Goal: Book appointment/travel/reservation

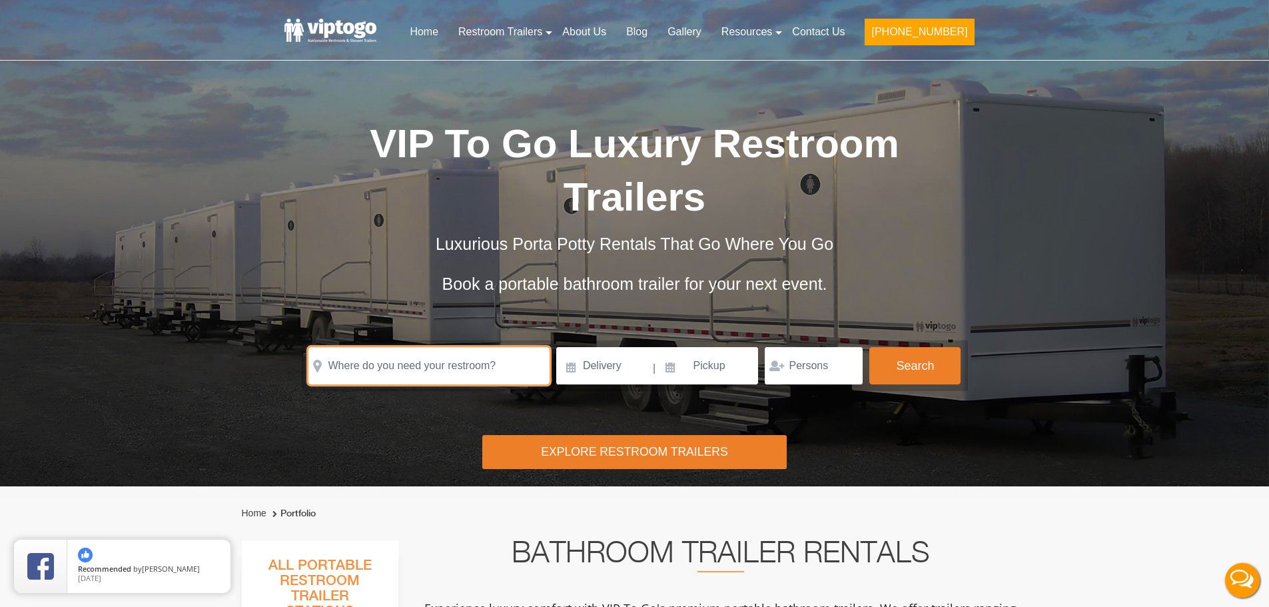
click at [442, 368] on input "text" at bounding box center [428, 365] width 241 height 37
click at [337, 367] on input "text" at bounding box center [428, 365] width 241 height 37
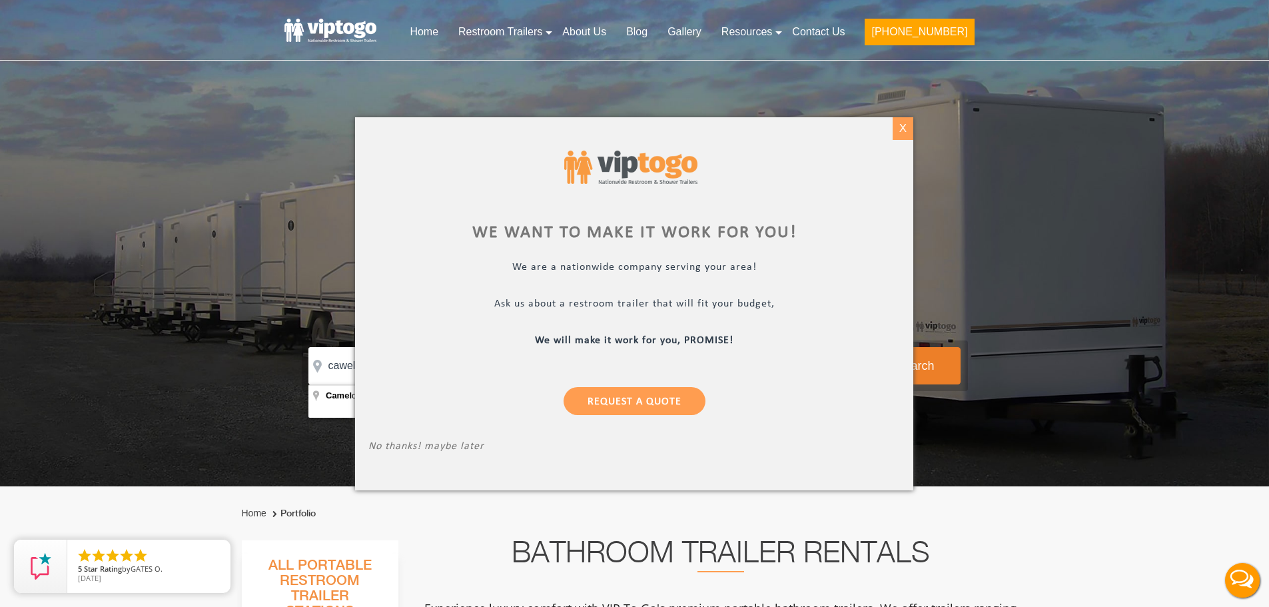
click at [901, 126] on div "X" at bounding box center [903, 128] width 21 height 23
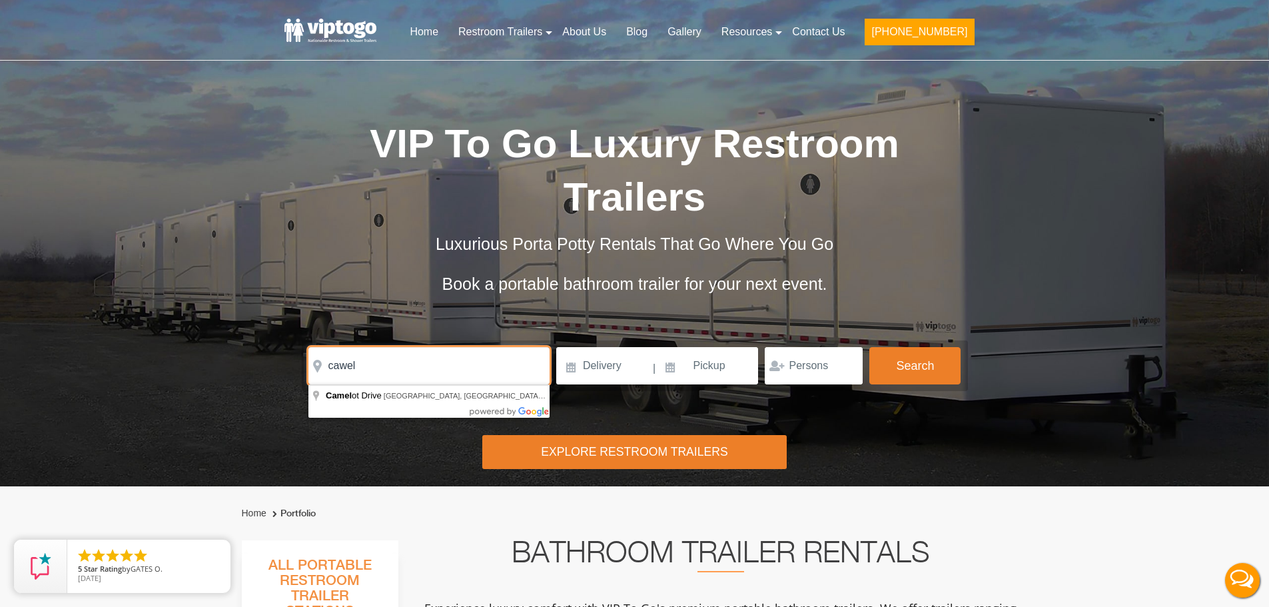
drag, startPoint x: 364, startPoint y: 367, endPoint x: 293, endPoint y: 363, distance: 71.4
click at [293, 363] on div "Please Input Valid address with zipcode Please Input Valid address with zipcode…" at bounding box center [635, 365] width 700 height 51
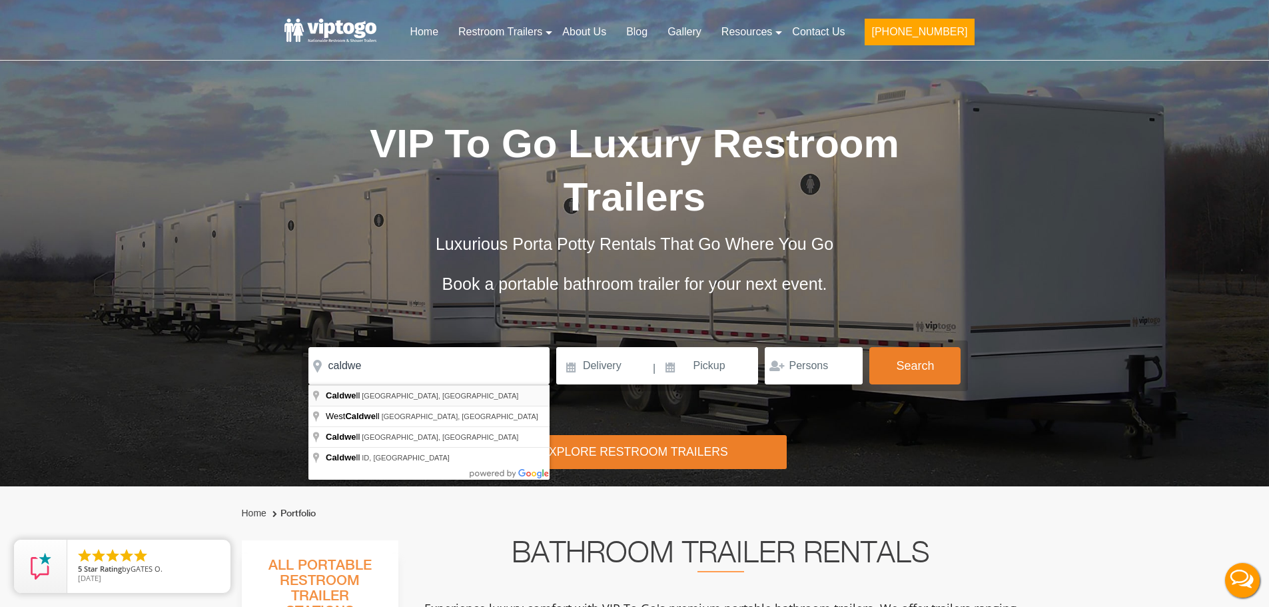
type input "Caldwell, NJ, USA"
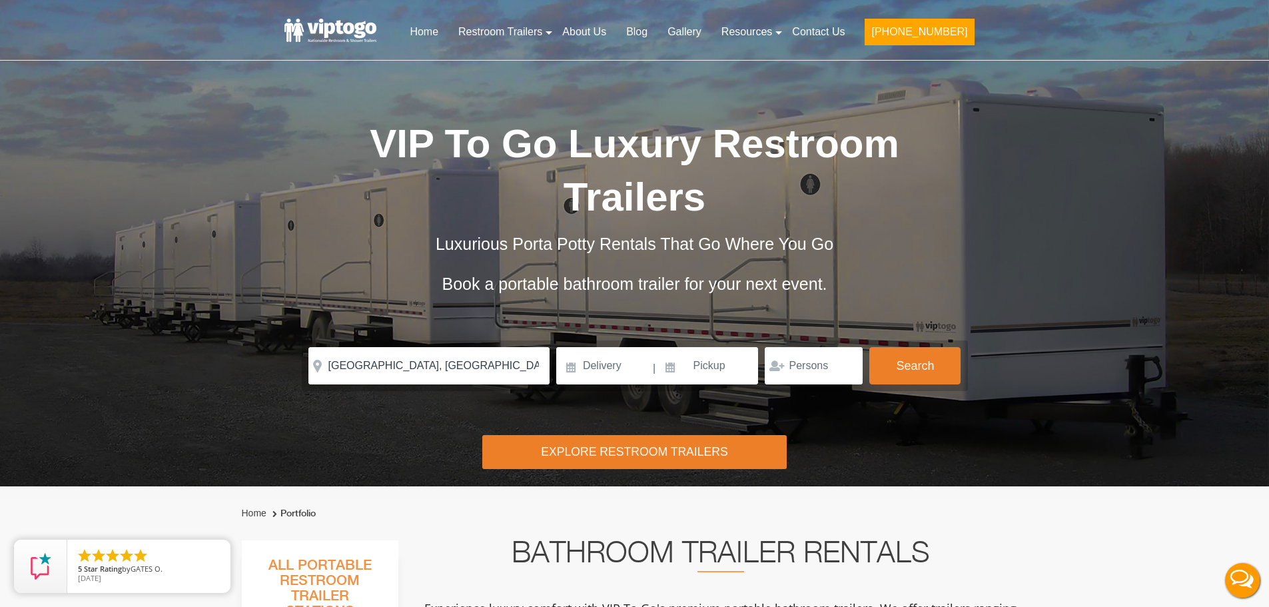
drag, startPoint x: 382, startPoint y: 396, endPoint x: 602, endPoint y: 396, distance: 220.5
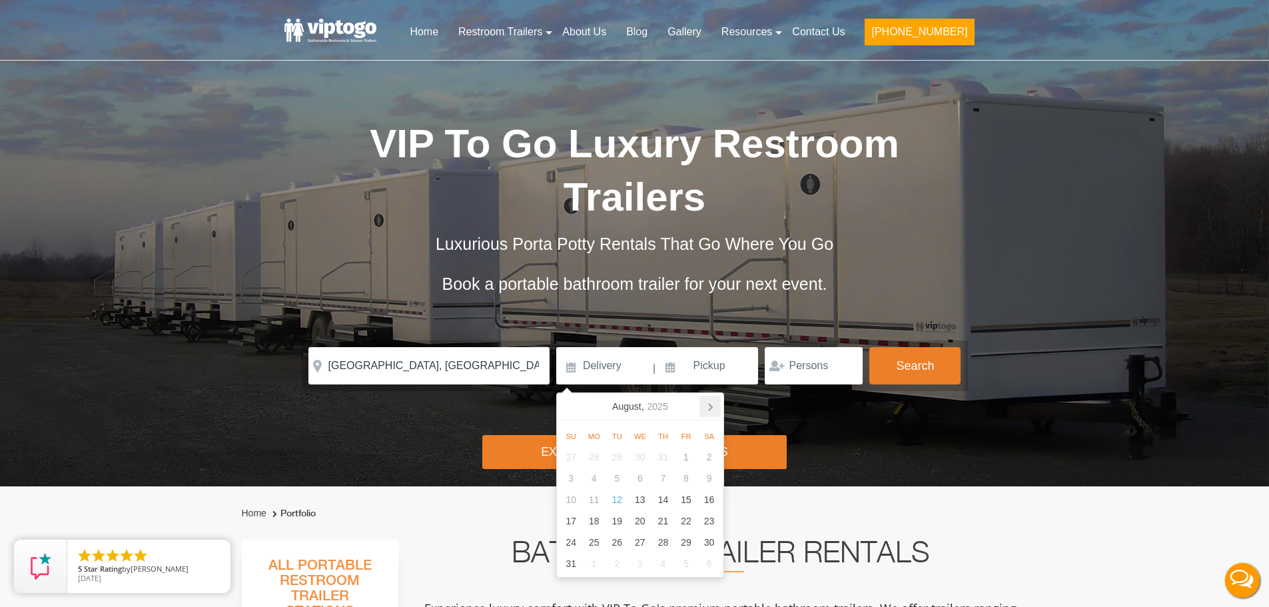
click at [711, 404] on icon at bounding box center [710, 406] width 21 height 21
click at [575, 502] on div "12" at bounding box center [571, 499] width 23 height 21
type input "10/12/2025"
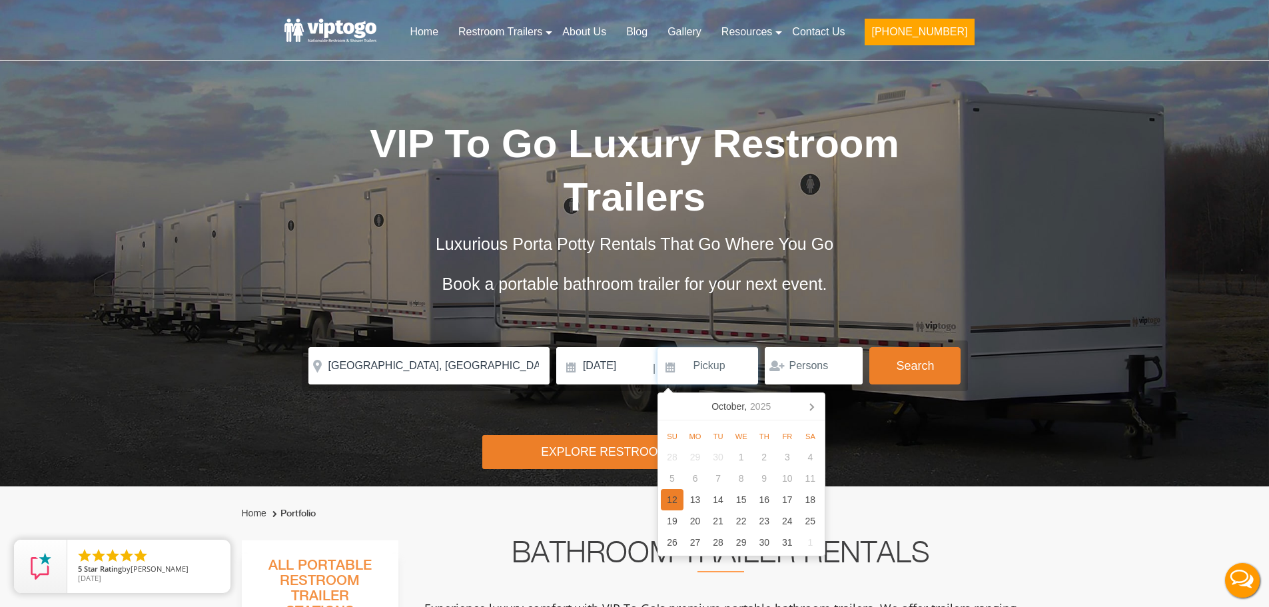
click at [670, 502] on div "12" at bounding box center [672, 499] width 23 height 21
type input "10/12/2025"
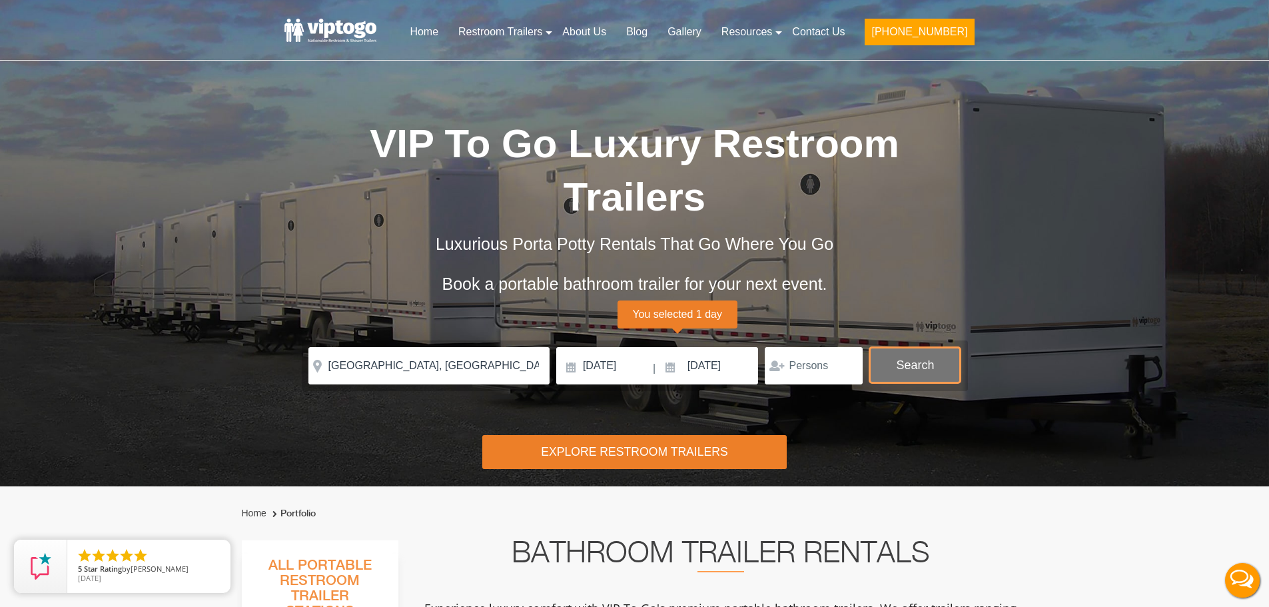
click at [933, 350] on button "Search" at bounding box center [914, 365] width 91 height 36
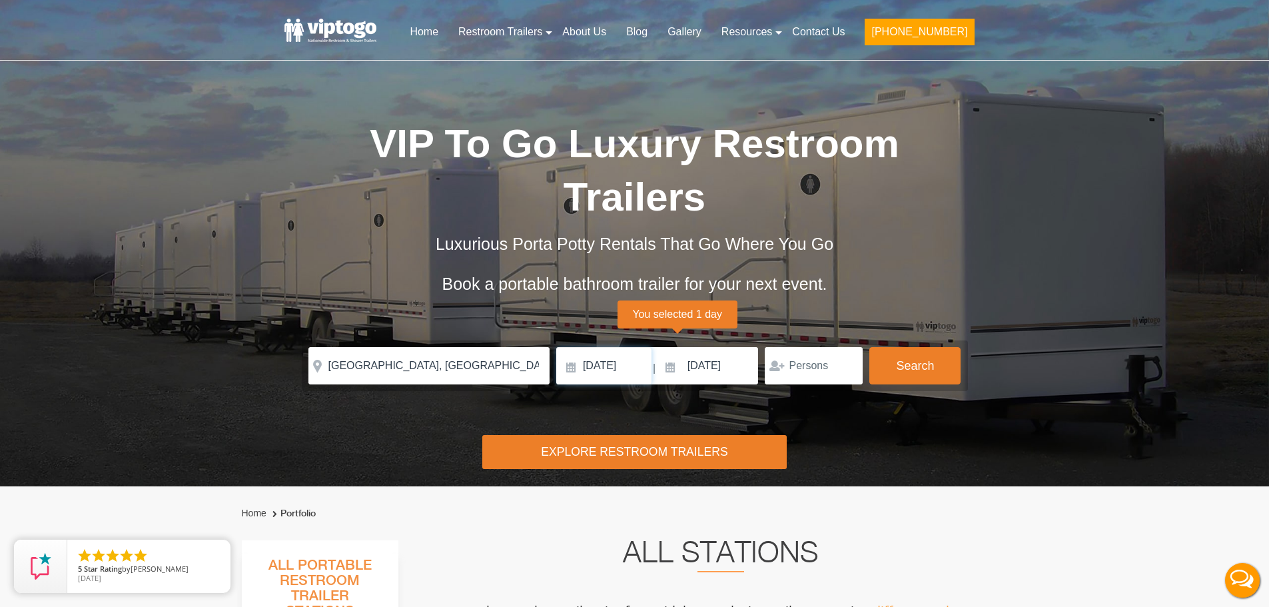
click at [626, 372] on input "10/12/2025" at bounding box center [603, 365] width 95 height 37
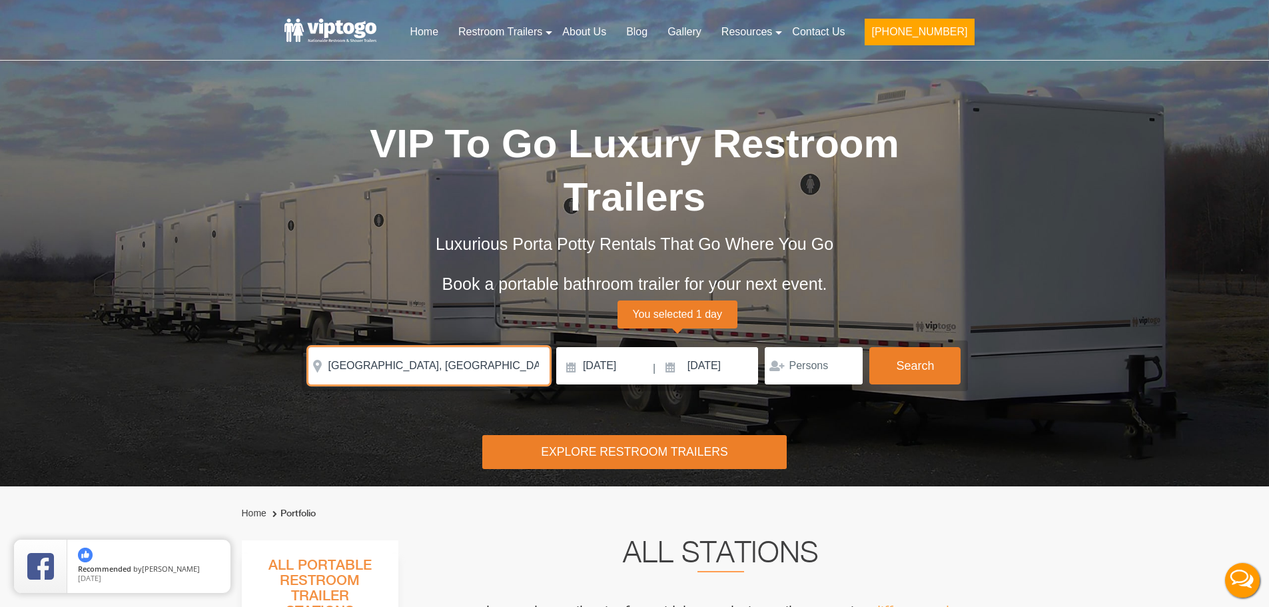
drag, startPoint x: 438, startPoint y: 374, endPoint x: 382, endPoint y: 376, distance: 55.3
click at [306, 374] on form "Please Input Valid address with zipcode Please Input Valid address with zipcode…" at bounding box center [635, 365] width 666 height 51
